Goal: Task Accomplishment & Management: Manage account settings

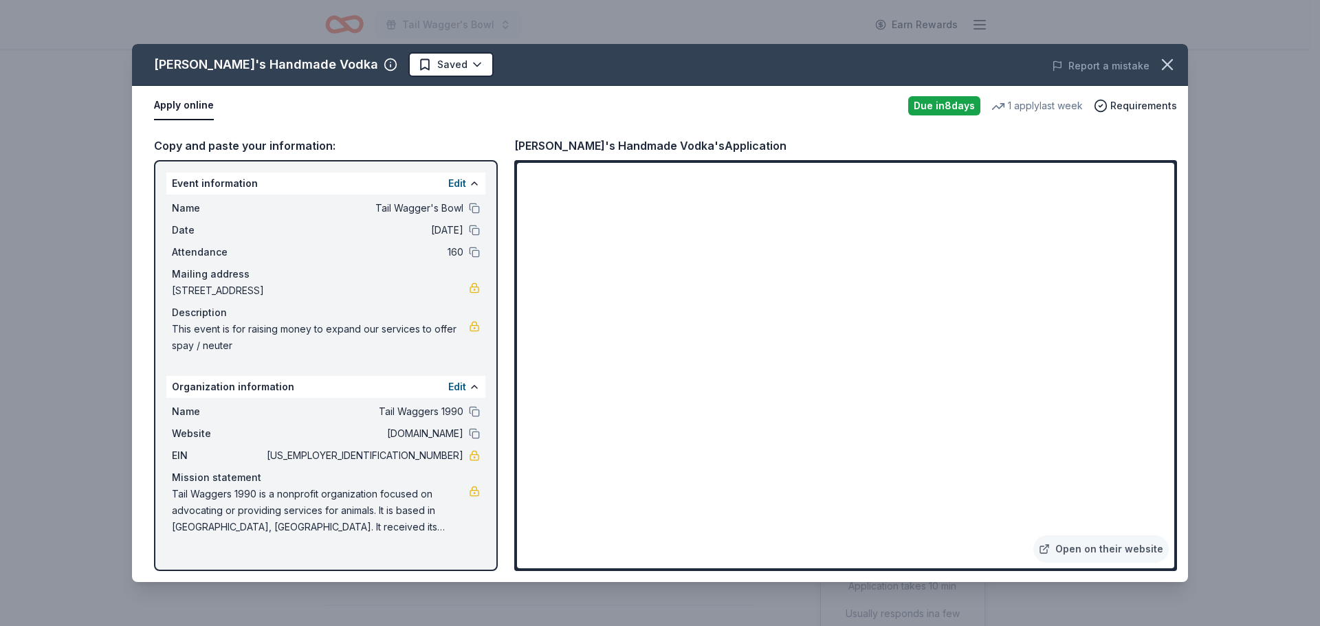
scroll to position [481, 0]
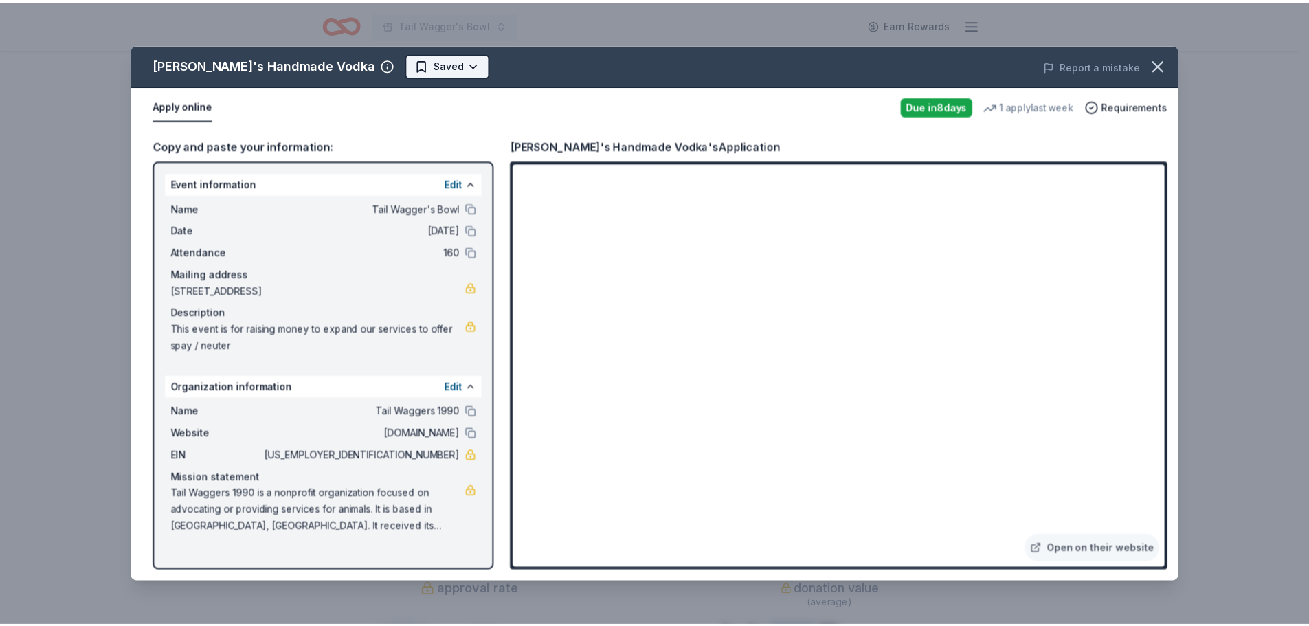
scroll to position [0, 0]
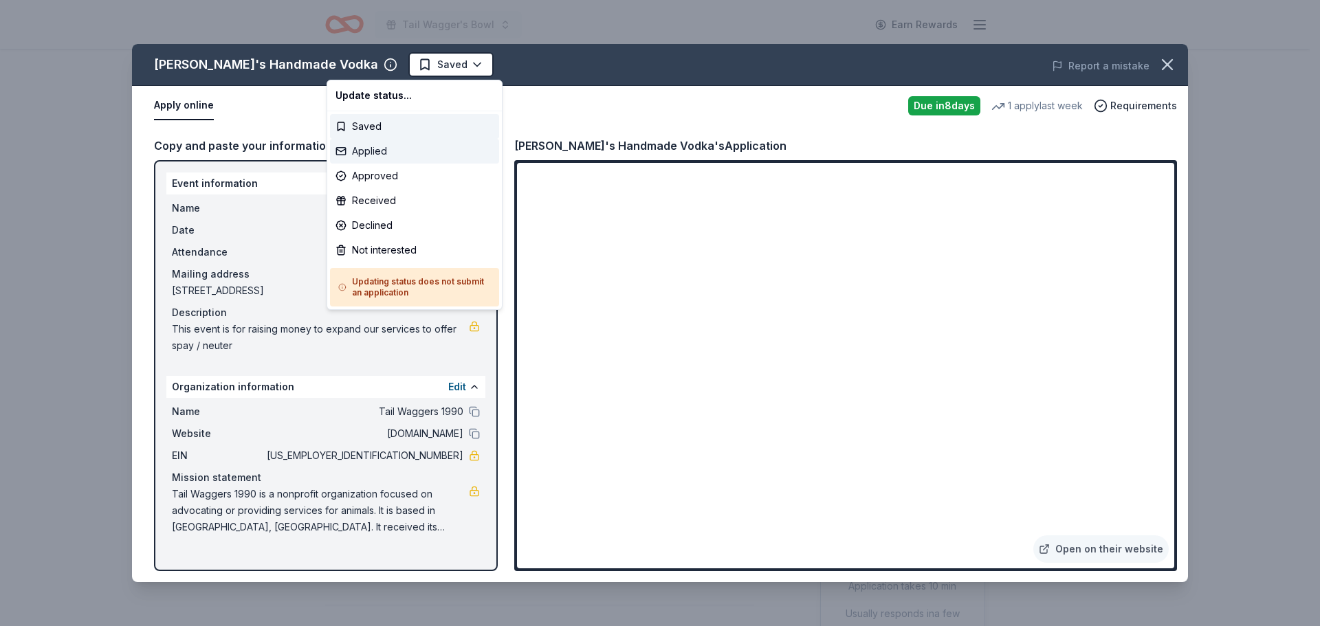
click at [377, 153] on div "Applied" at bounding box center [414, 151] width 169 height 25
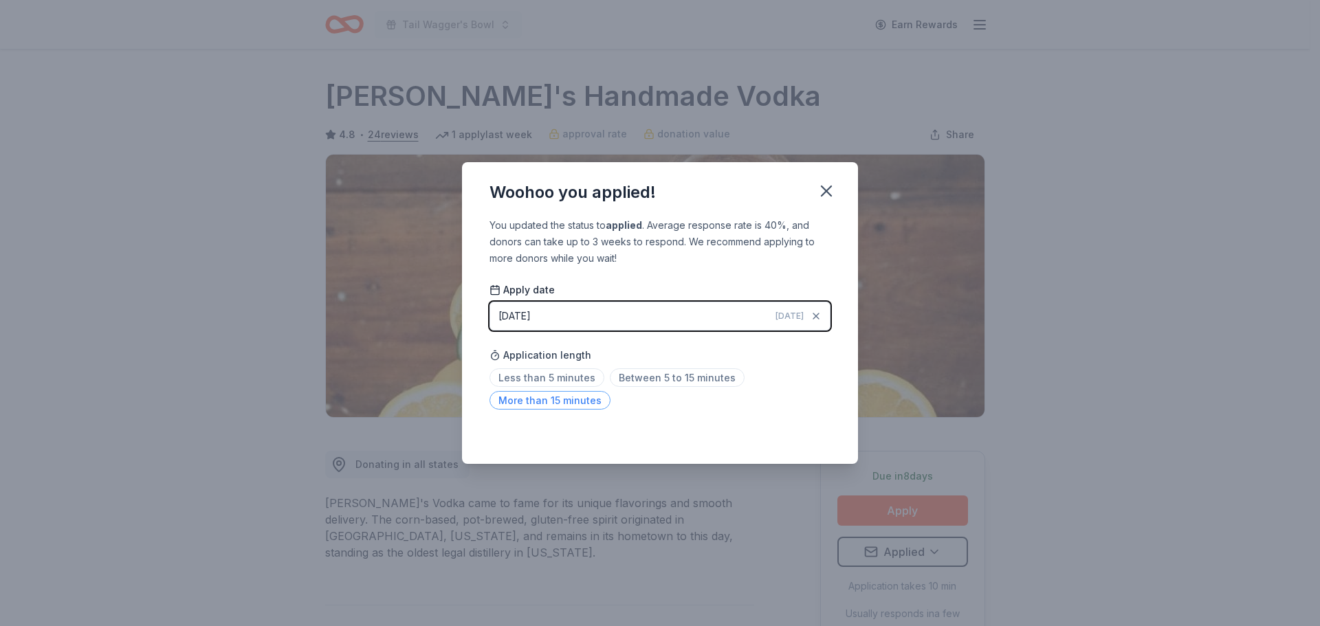
click at [550, 403] on span "More than 15 minutes" at bounding box center [549, 400] width 121 height 19
click at [832, 188] on icon "button" at bounding box center [826, 190] width 19 height 19
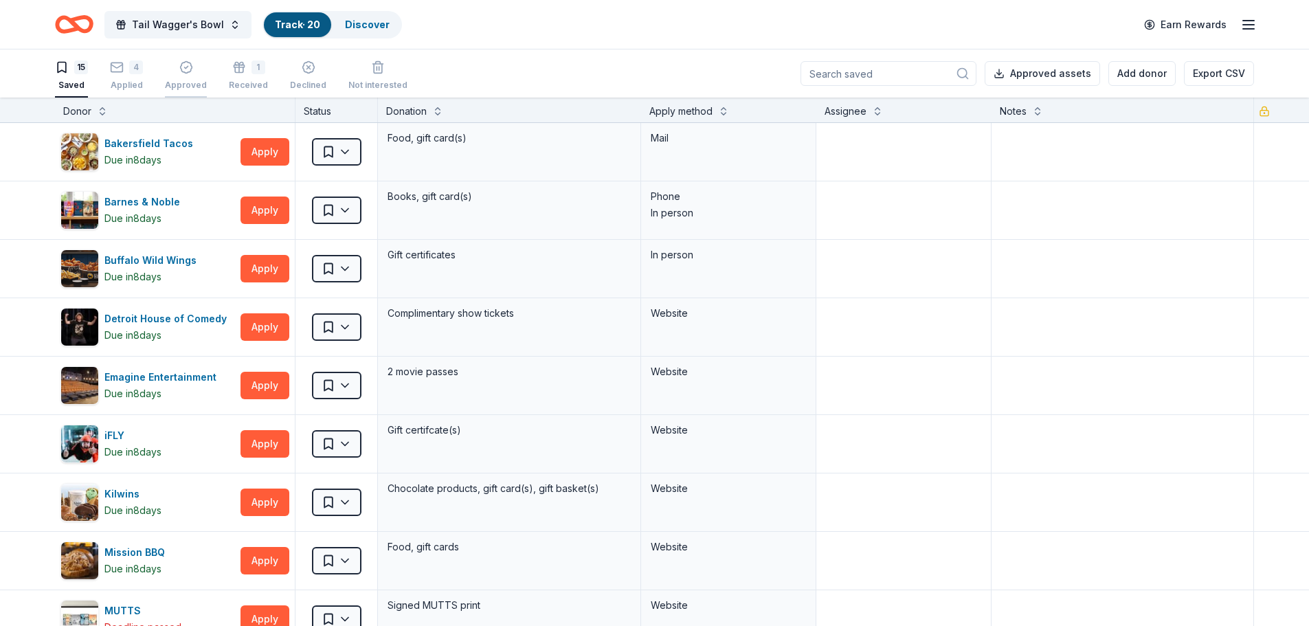
scroll to position [275, 0]
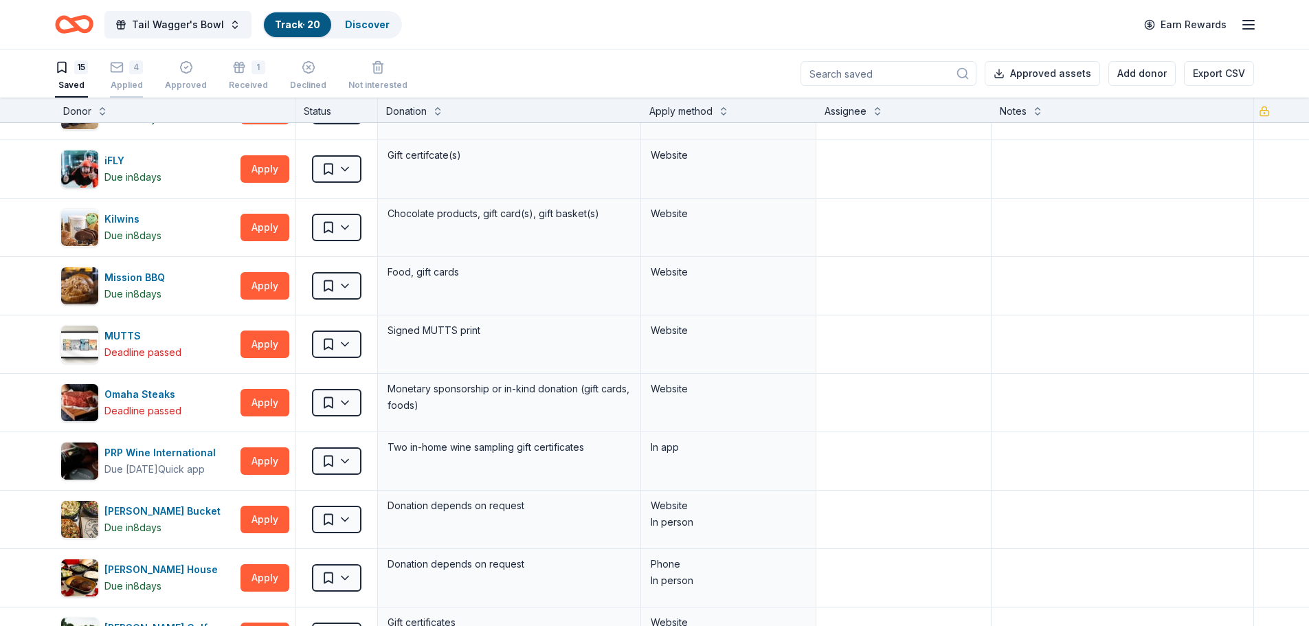
click at [118, 71] on icon "button" at bounding box center [117, 67] width 14 height 14
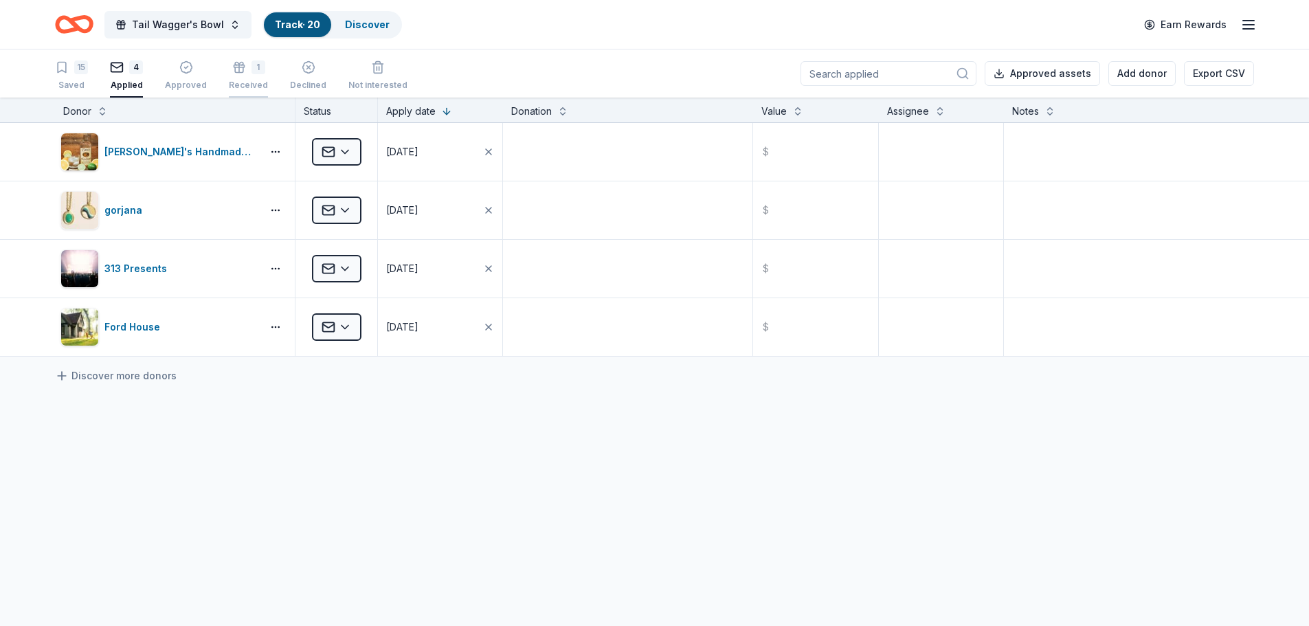
click at [237, 82] on div "Received" at bounding box center [248, 85] width 39 height 11
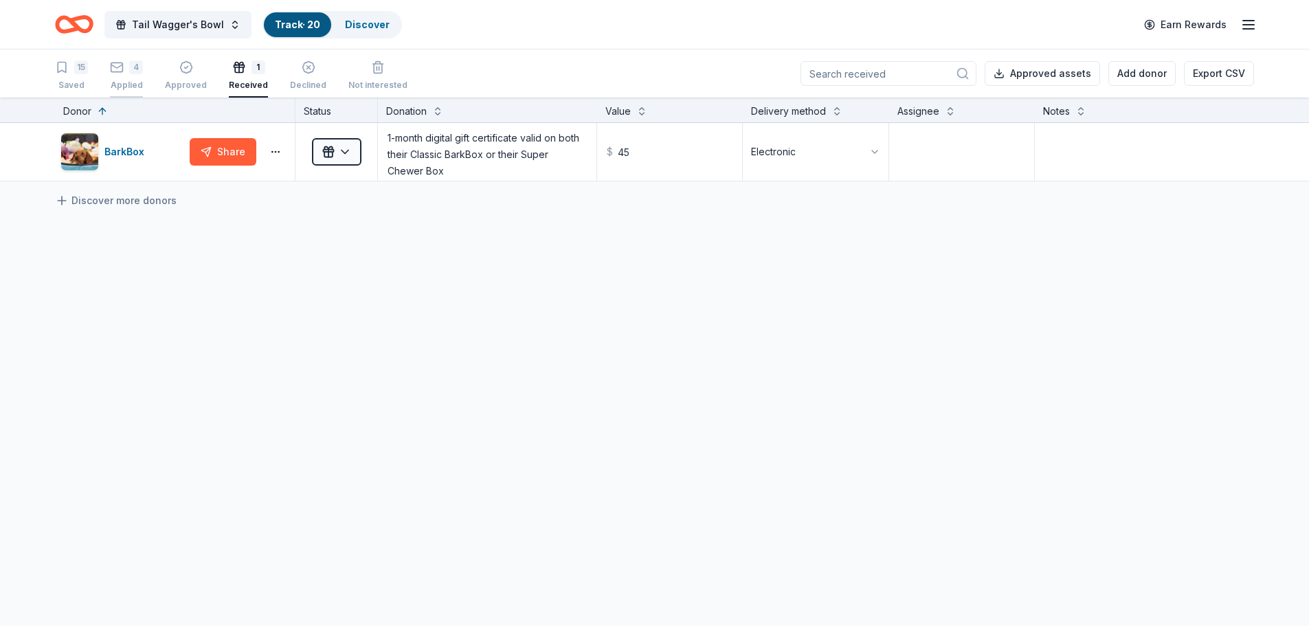
click at [127, 79] on div "4 Applied" at bounding box center [126, 75] width 33 height 30
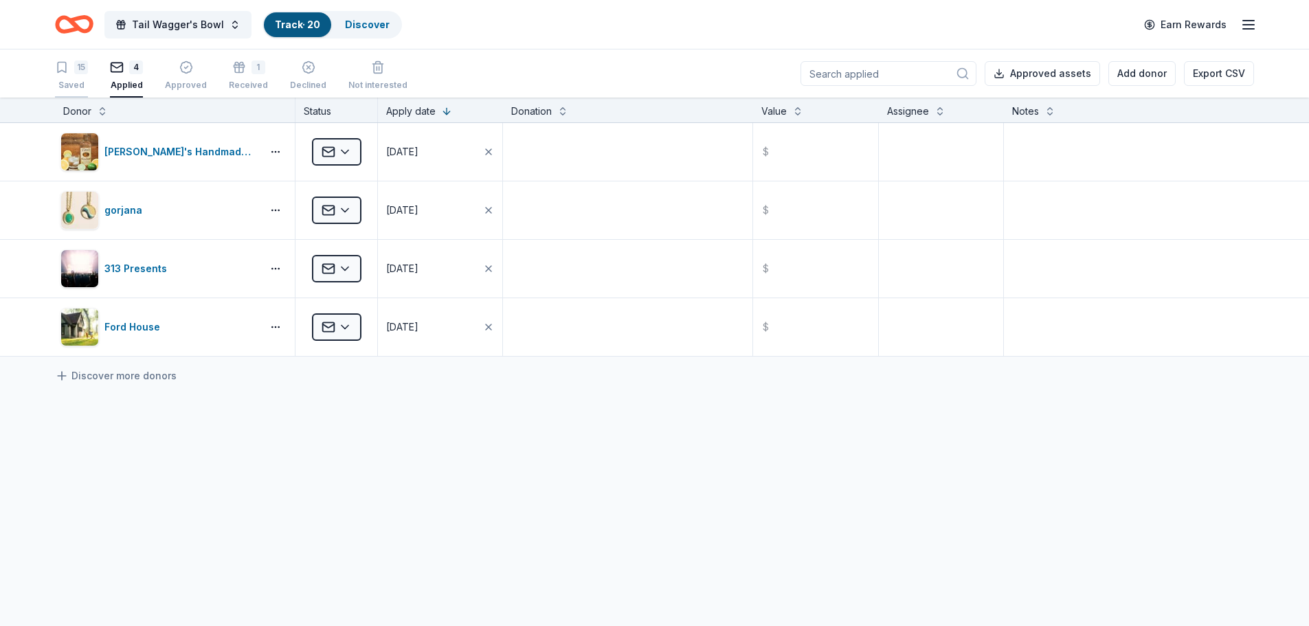
click at [80, 86] on div "Saved" at bounding box center [71, 85] width 33 height 11
